Goal: Task Accomplishment & Management: Manage account settings

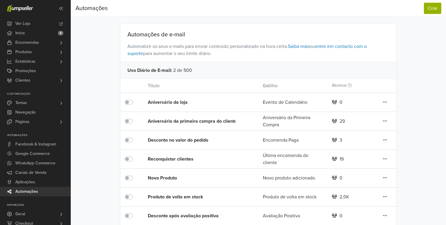
scroll to position [45, 0]
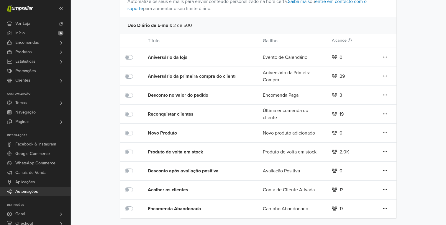
click at [165, 152] on div "Produto de volta em stock" at bounding box center [194, 151] width 92 height 7
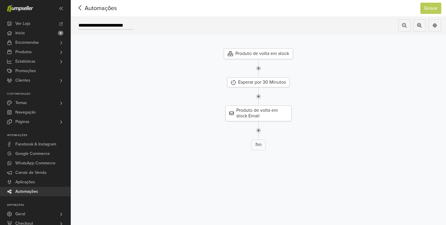
click at [267, 53] on div "Produto de volta em stock" at bounding box center [258, 53] width 69 height 11
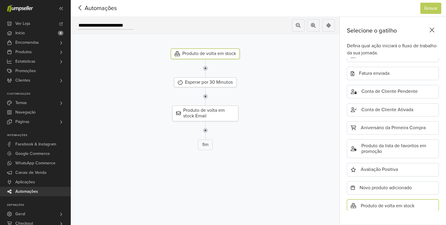
scroll to position [190, 0]
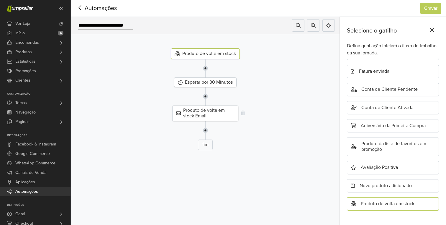
click at [220, 111] on div "Produto de volta em stock Email" at bounding box center [205, 112] width 66 height 15
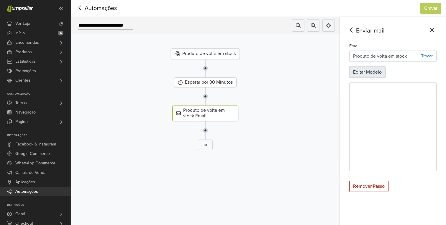
click at [363, 74] on button "Editar Modelo" at bounding box center [368, 71] width 36 height 11
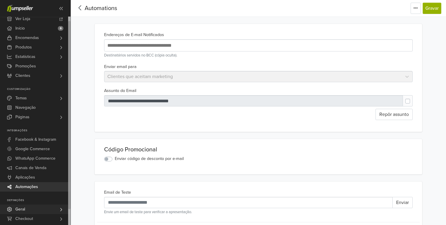
scroll to position [12, 0]
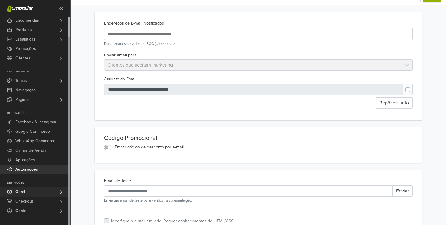
click at [34, 192] on link "Geral" at bounding box center [35, 191] width 71 height 9
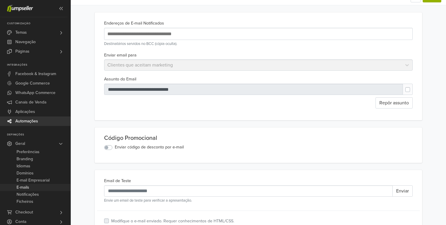
click at [37, 188] on link "E-mails" at bounding box center [35, 187] width 71 height 7
